Goal: Task Accomplishment & Management: Use online tool/utility

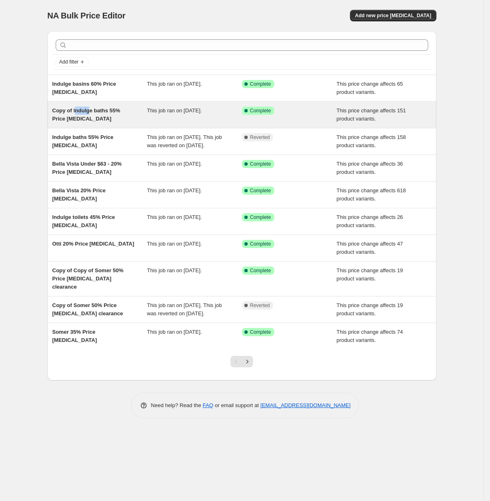
drag, startPoint x: 89, startPoint y: 109, endPoint x: 76, endPoint y: 114, distance: 13.6
click at [76, 114] on span "Copy of Indulge baths 55% Price [MEDICAL_DATA]" at bounding box center [86, 114] width 68 height 14
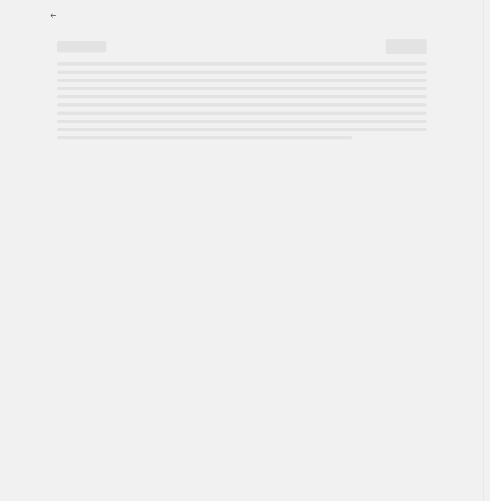
select select "pcap"
select select "no_change"
select select "vendor"
select select "tag"
select select "not_equal"
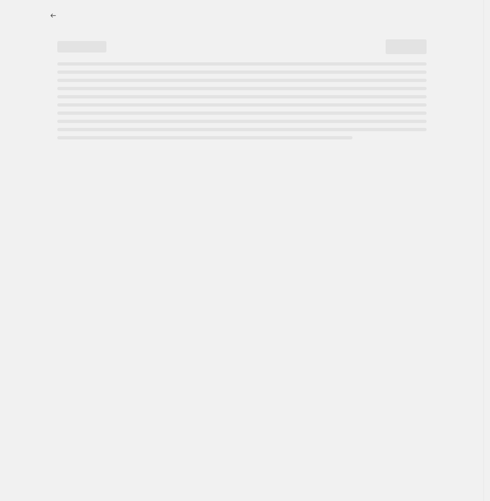
select select "product_status"
select select "product_type"
select select "collection"
select select "not_equal"
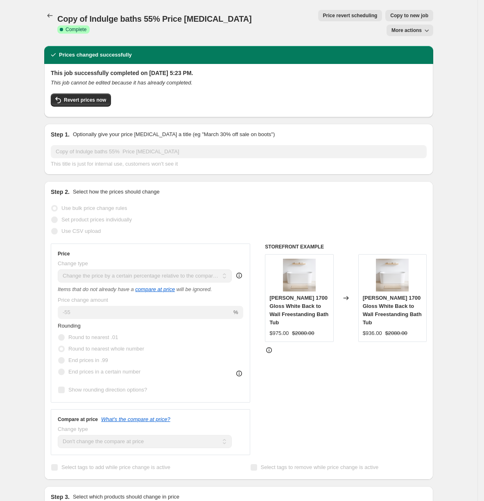
click at [386, 18] on button "Copy to new job" at bounding box center [410, 15] width 48 height 11
select select "pcap"
select select "no_change"
select select "vendor"
select select "tag"
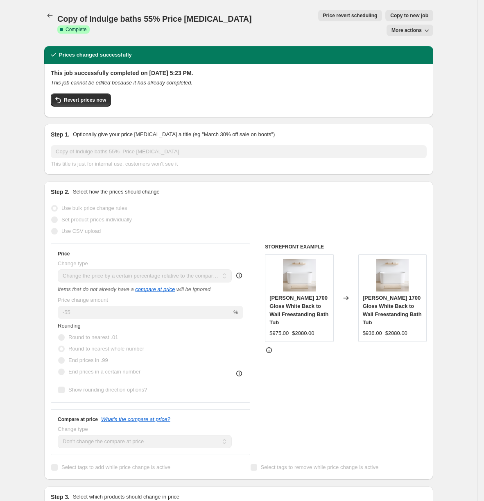
select select "not_equal"
select select "product_status"
select select "product_type"
select select "collection"
select select "not_equal"
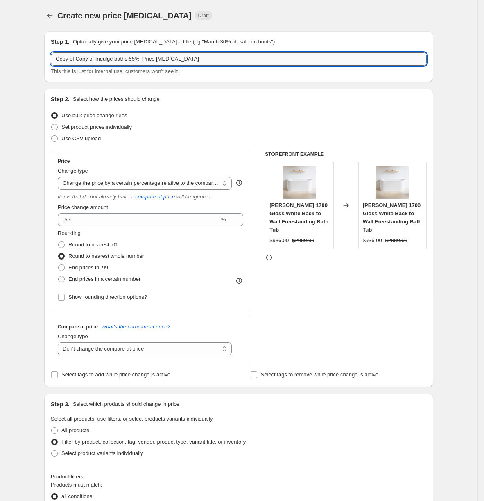
click at [109, 59] on input "Copy of Copy of Indulge baths 55% Price [MEDICAL_DATA]" at bounding box center [239, 58] width 376 height 13
drag, startPoint x: 99, startPoint y: 58, endPoint x: -99, endPoint y: 64, distance: 198.0
click at [0, 64] on html "Home Settings Plans Skip to content Create new price [MEDICAL_DATA]. This page …" at bounding box center [242, 250] width 484 height 501
click at [88, 60] on input "Packages baths 55% Price [MEDICAL_DATA]" at bounding box center [239, 58] width 376 height 13
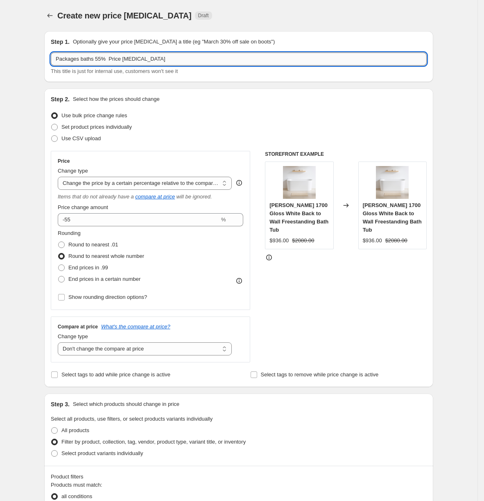
click at [88, 60] on input "Packages baths 55% Price [MEDICAL_DATA]" at bounding box center [239, 58] width 376 height 13
click at [89, 60] on input "Packages 55% Price [MEDICAL_DATA]" at bounding box center [239, 58] width 376 height 13
type input "Packages 35% Price [MEDICAL_DATA]"
click at [168, 215] on input "-55" at bounding box center [139, 219] width 162 height 13
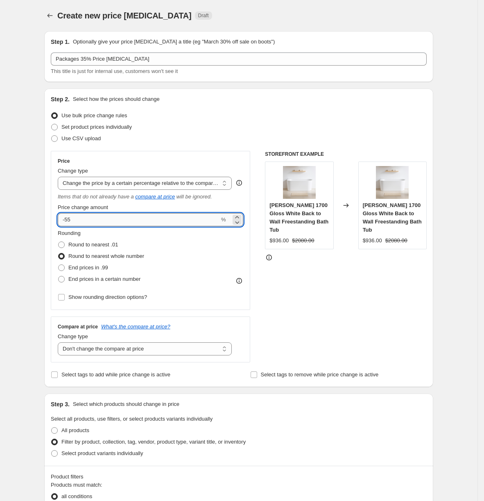
click at [168, 215] on input "-55" at bounding box center [139, 219] width 162 height 13
type input "-5"
type input "-35"
click at [461, 307] on div "Create new price [MEDICAL_DATA]. This page is ready Create new price [MEDICAL_D…" at bounding box center [239, 502] width 478 height 1005
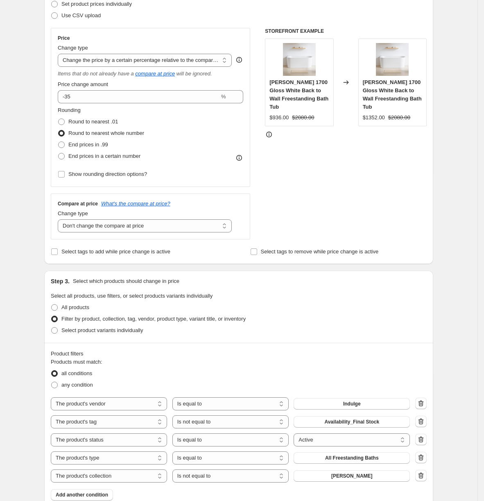
scroll to position [246, 0]
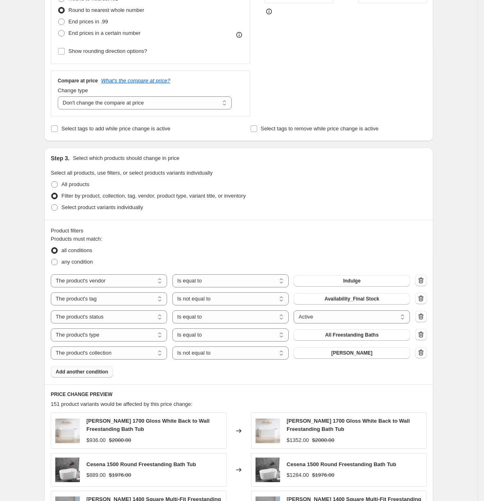
click at [94, 376] on button "Add another condition" at bounding box center [82, 371] width 62 height 11
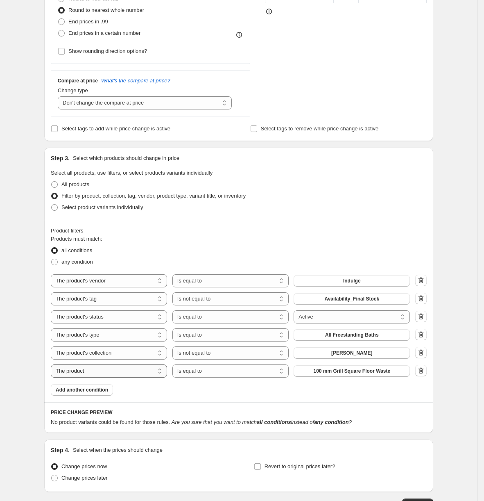
click at [115, 376] on select "The product The product's collection The product's tag The product's vendor The…" at bounding box center [109, 370] width 116 height 13
select select "product_type"
click at [204, 375] on select "Is equal to Is not equal to" at bounding box center [230, 370] width 116 height 13
click at [317, 375] on button "Accessories" at bounding box center [352, 370] width 116 height 11
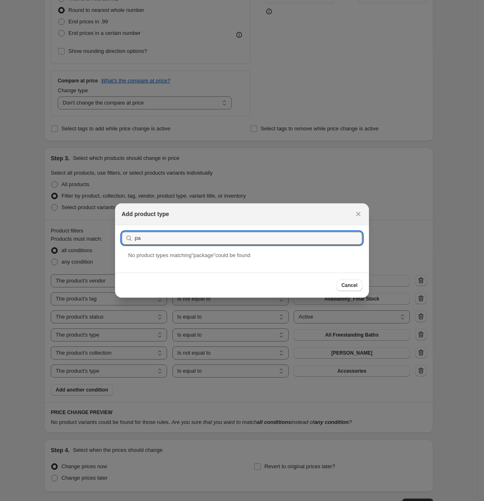
type input "p"
click at [268, 237] on input "bathroom packages" at bounding box center [249, 237] width 228 height 13
type input "Bathroom Package"
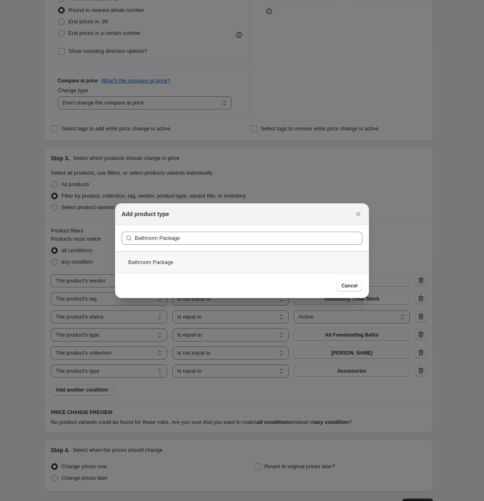
click at [209, 261] on div "Bathroom Package" at bounding box center [242, 262] width 254 height 22
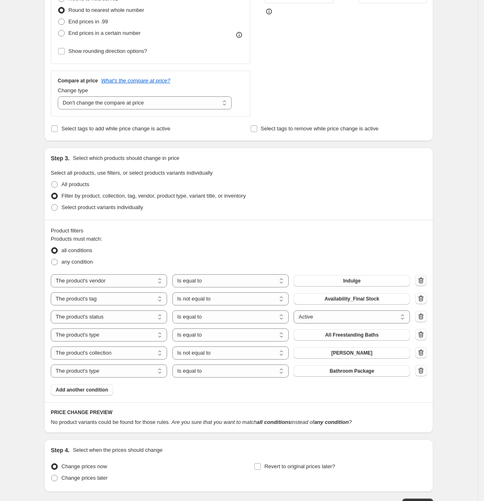
click at [425, 284] on icon "button" at bounding box center [421, 280] width 8 height 8
select select "tag"
select select "not_equal"
select select "product_status"
select select "equal"
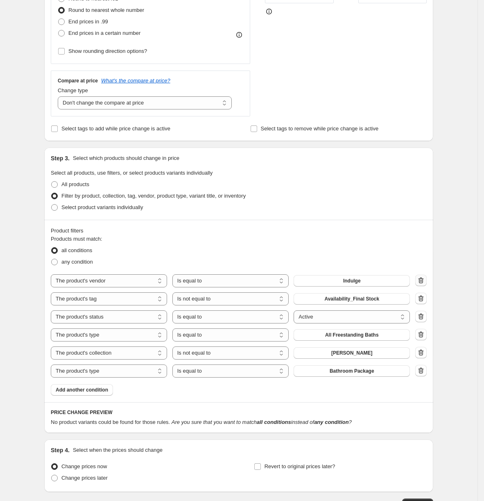
select select "product_type"
select select "collection"
select select "not_equal"
select select "product_type"
select select "equal"
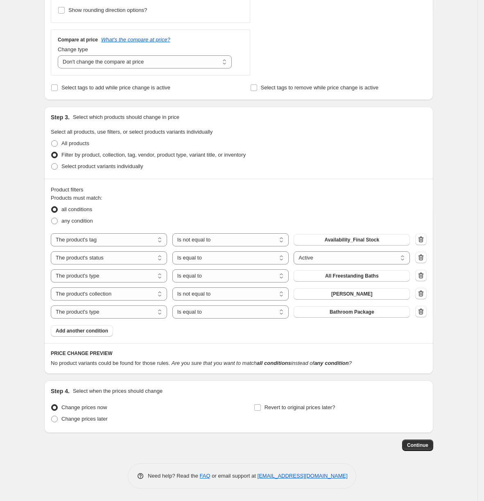
scroll to position [288, 0]
click at [417, 279] on div "The product The product's collection The product's tag The product's vendor The…" at bounding box center [239, 275] width 376 height 13
click at [424, 276] on icon "button" at bounding box center [421, 275] width 5 height 6
select select "collection"
select select "not_equal"
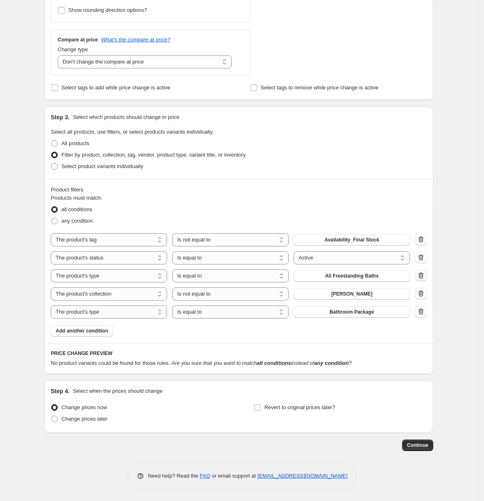
select select "product_type"
select select "equal"
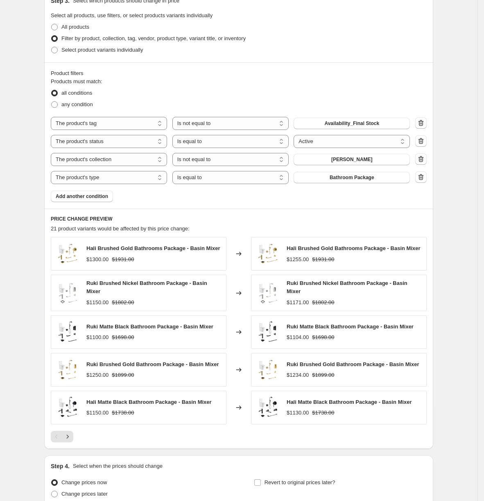
scroll to position [411, 0]
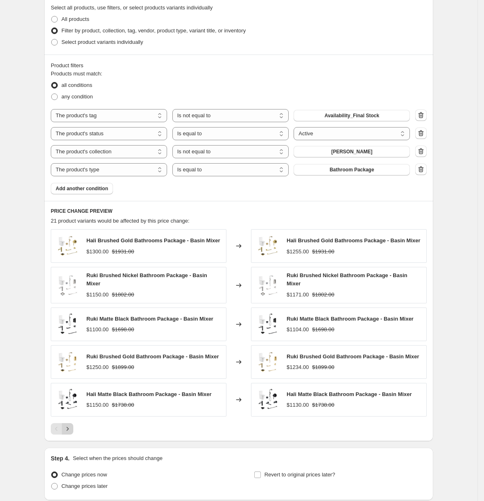
click at [68, 429] on icon "Next" at bounding box center [68, 428] width 8 height 8
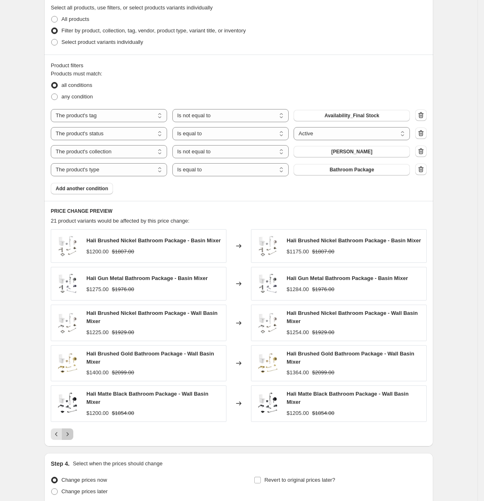
click at [72, 438] on icon "Next" at bounding box center [68, 434] width 8 height 8
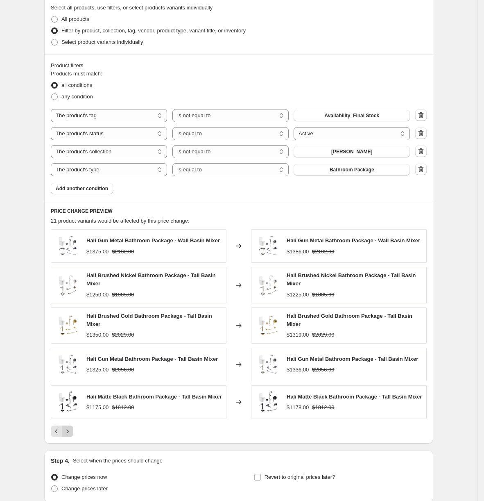
click at [64, 437] on button "Next" at bounding box center [67, 430] width 11 height 11
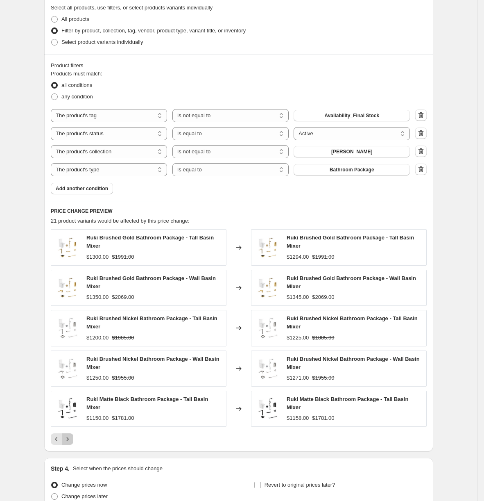
click at [68, 435] on button "Next" at bounding box center [67, 438] width 11 height 11
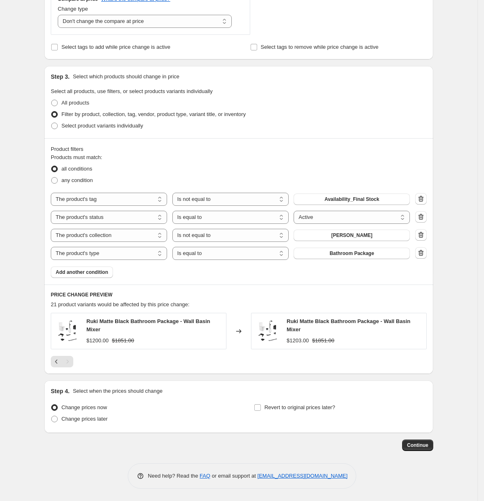
scroll to position [329, 0]
click at [54, 363] on button "Previous" at bounding box center [56, 361] width 11 height 11
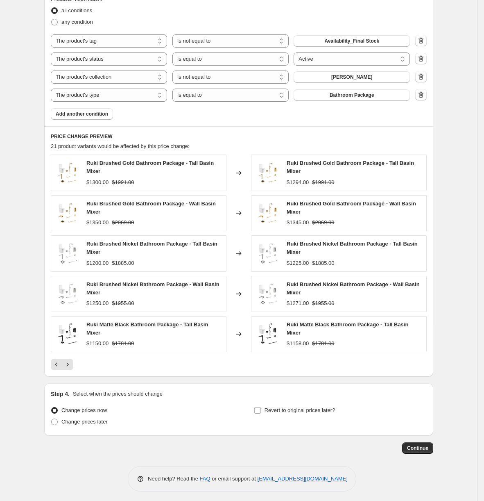
scroll to position [492, 0]
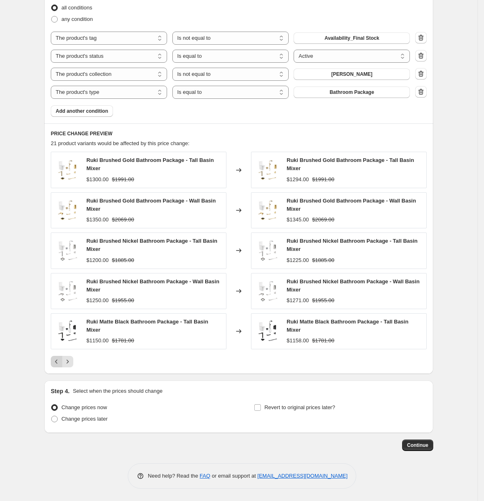
click at [57, 365] on icon "Previous" at bounding box center [56, 361] width 8 height 8
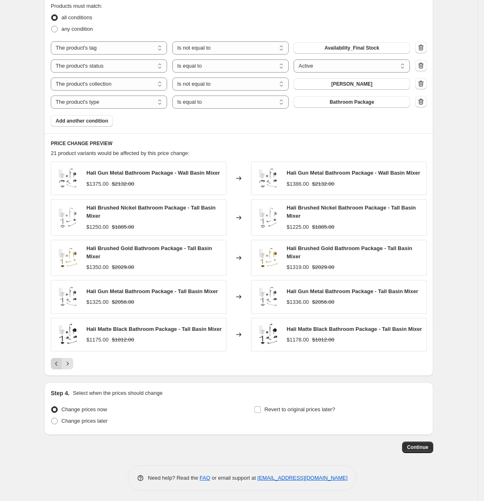
scroll to position [483, 0]
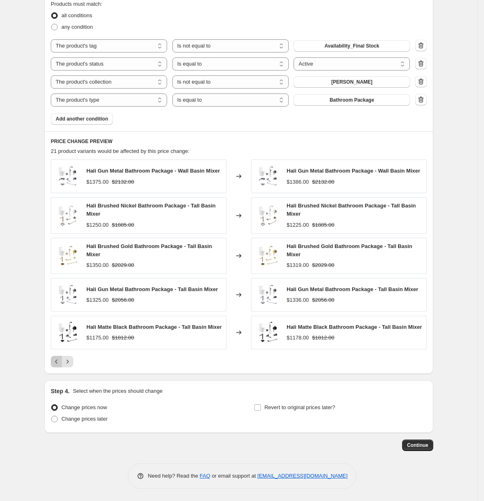
click at [57, 365] on icon "Previous" at bounding box center [56, 361] width 8 height 8
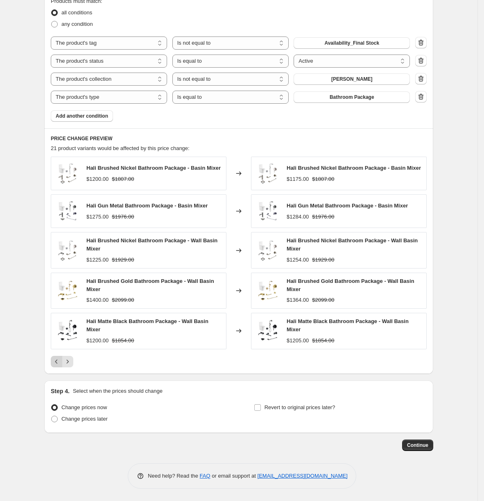
click at [57, 365] on icon "Previous" at bounding box center [56, 361] width 8 height 8
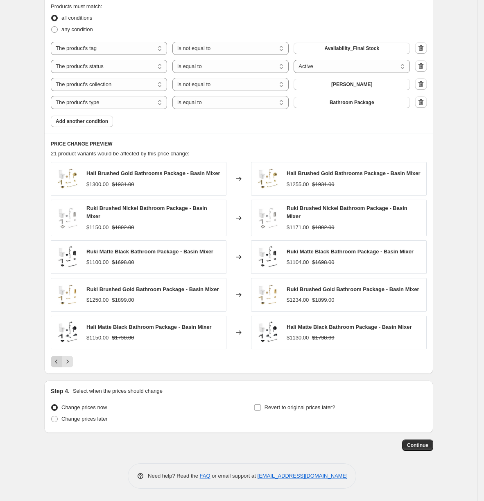
click at [57, 365] on div "Pagination" at bounding box center [56, 361] width 11 height 11
click at [433, 451] on div "Step 1. Optionally give your price [MEDICAL_DATA] a title (eg "March 30% off sa…" at bounding box center [238, 17] width 389 height 942
drag, startPoint x: 427, startPoint y: 445, endPoint x: 402, endPoint y: 338, distance: 109.8
click at [420, 442] on span "Continue" at bounding box center [417, 445] width 21 height 7
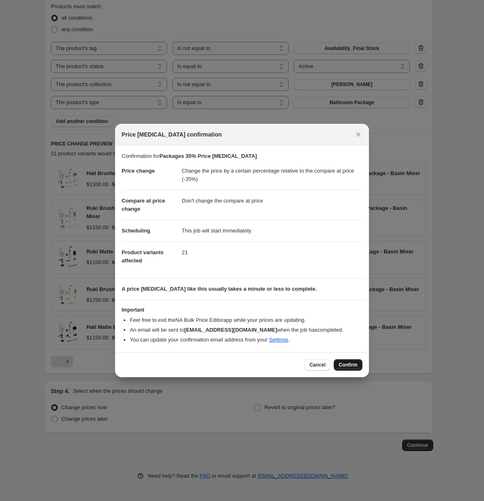
click at [356, 366] on span "Confirm" at bounding box center [348, 364] width 19 height 7
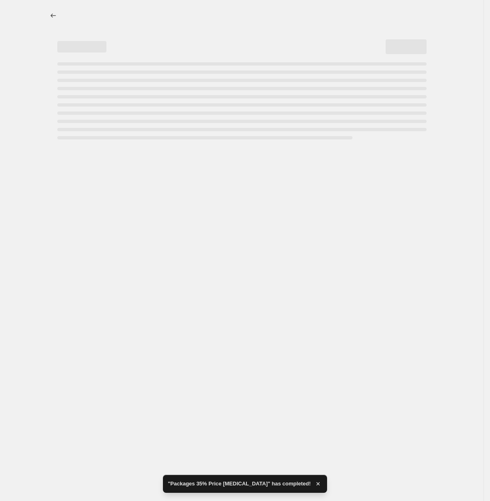
select select "pcap"
select select "no_change"
select select "tag"
select select "not_equal"
select select "product_status"
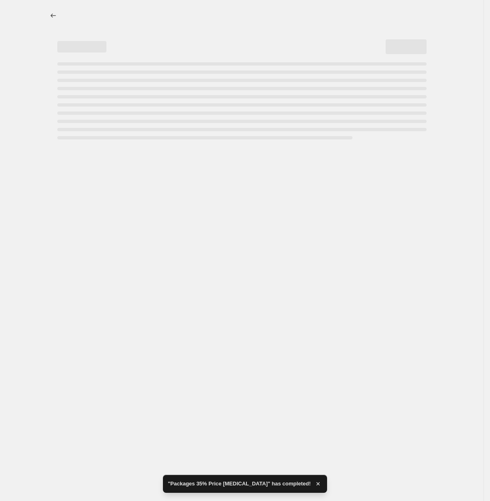
select select "collection"
select select "not_equal"
select select "product_type"
